Goal: Browse casually: Explore the website without a specific task or goal

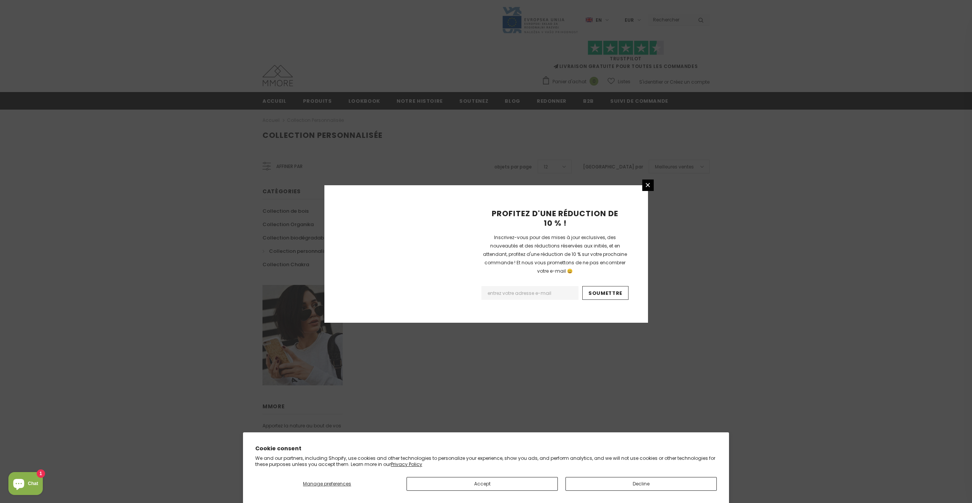
scroll to position [296, 0]
